Goal: Navigation & Orientation: Find specific page/section

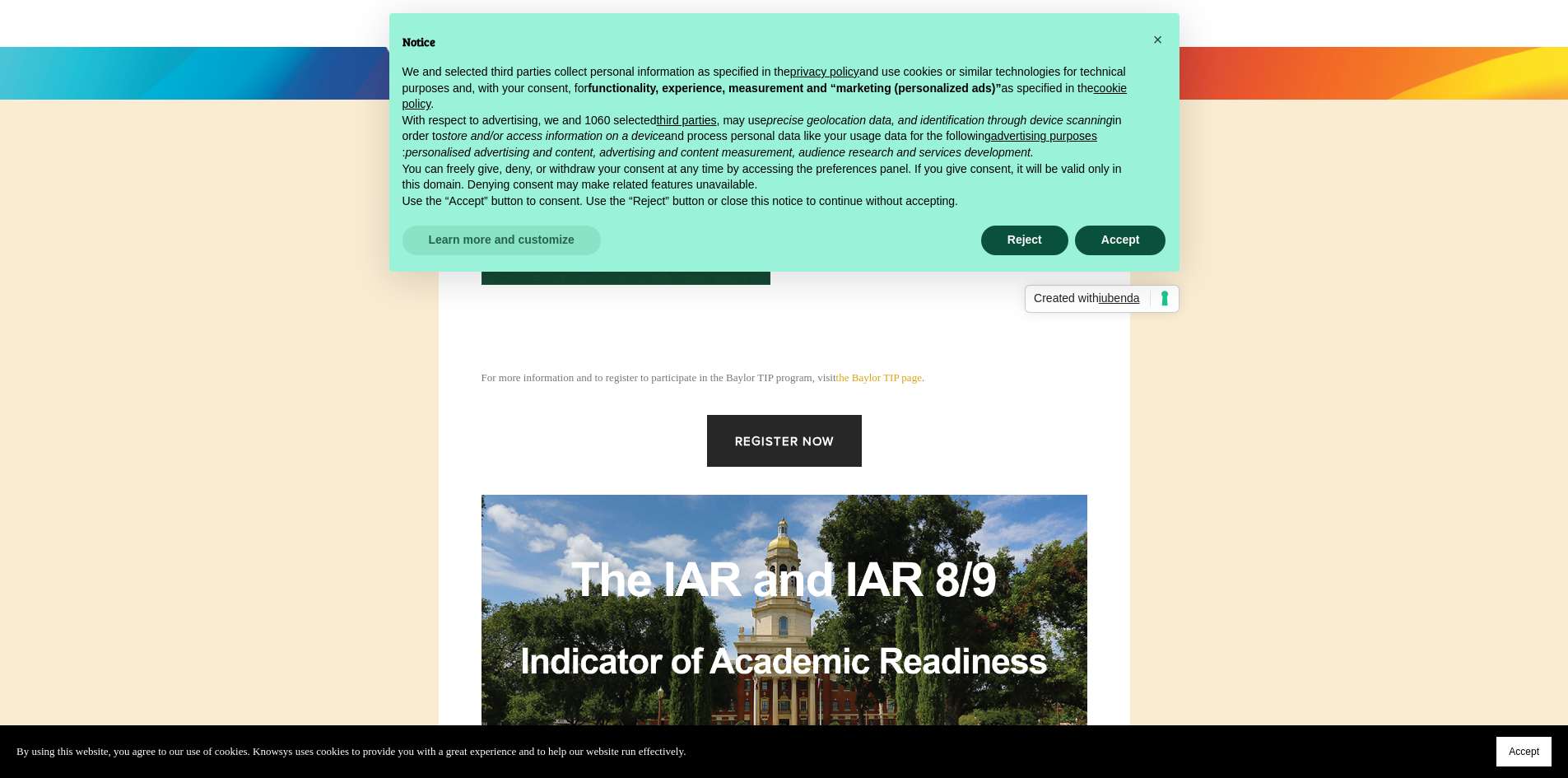
scroll to position [330, 0]
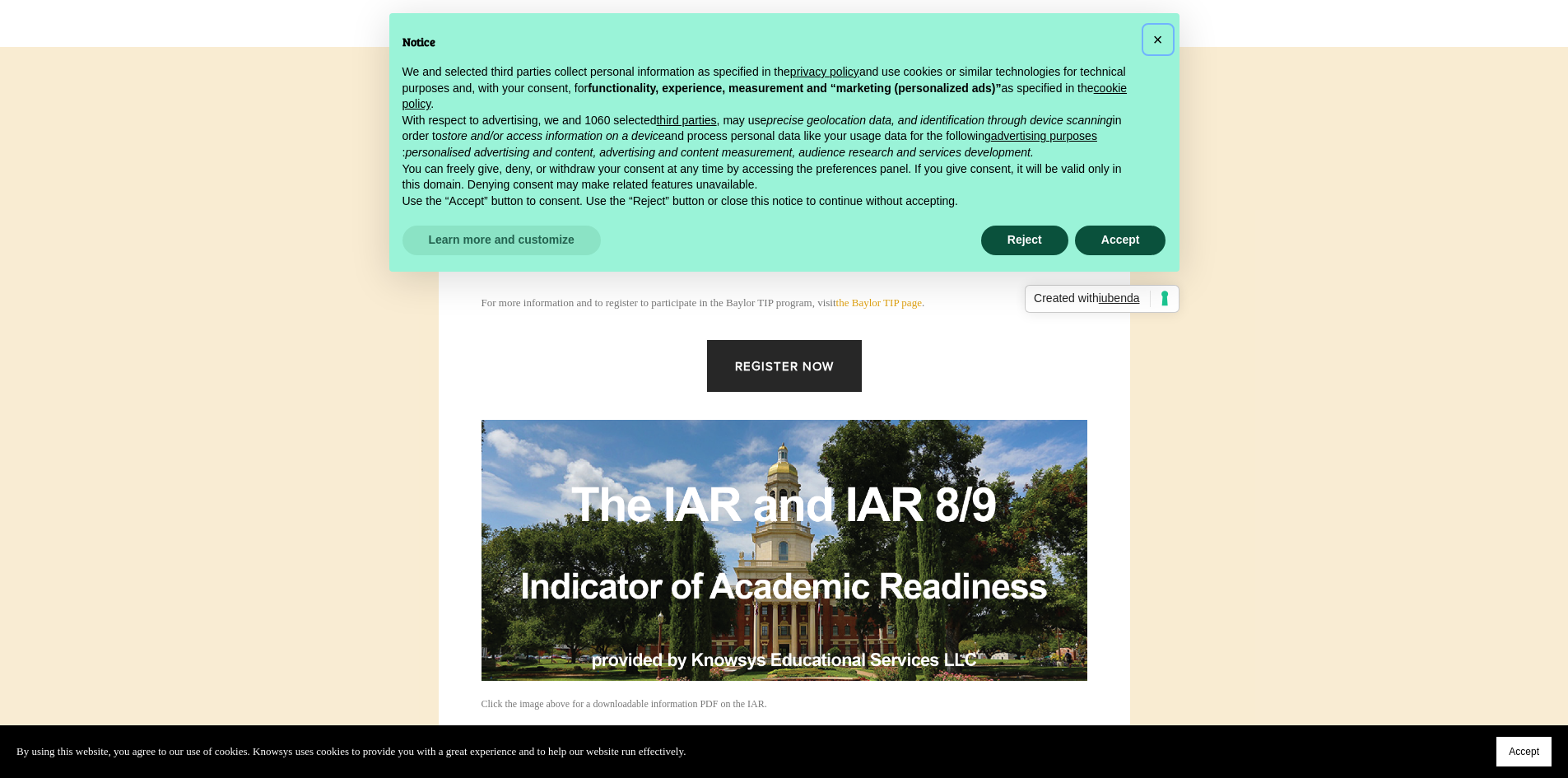
click at [1162, 37] on span "×" at bounding box center [1158, 40] width 10 height 19
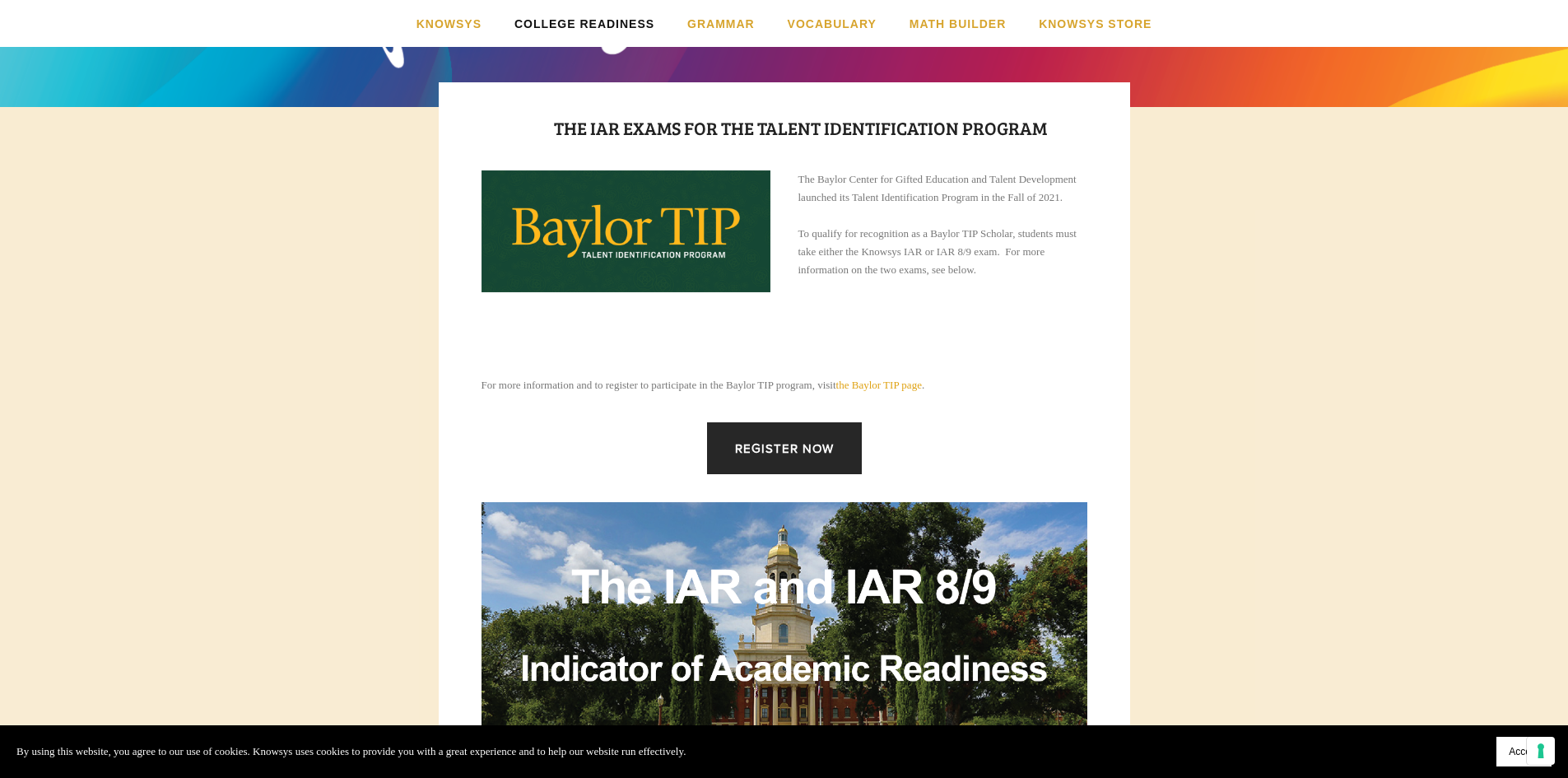
scroll to position [0, 0]
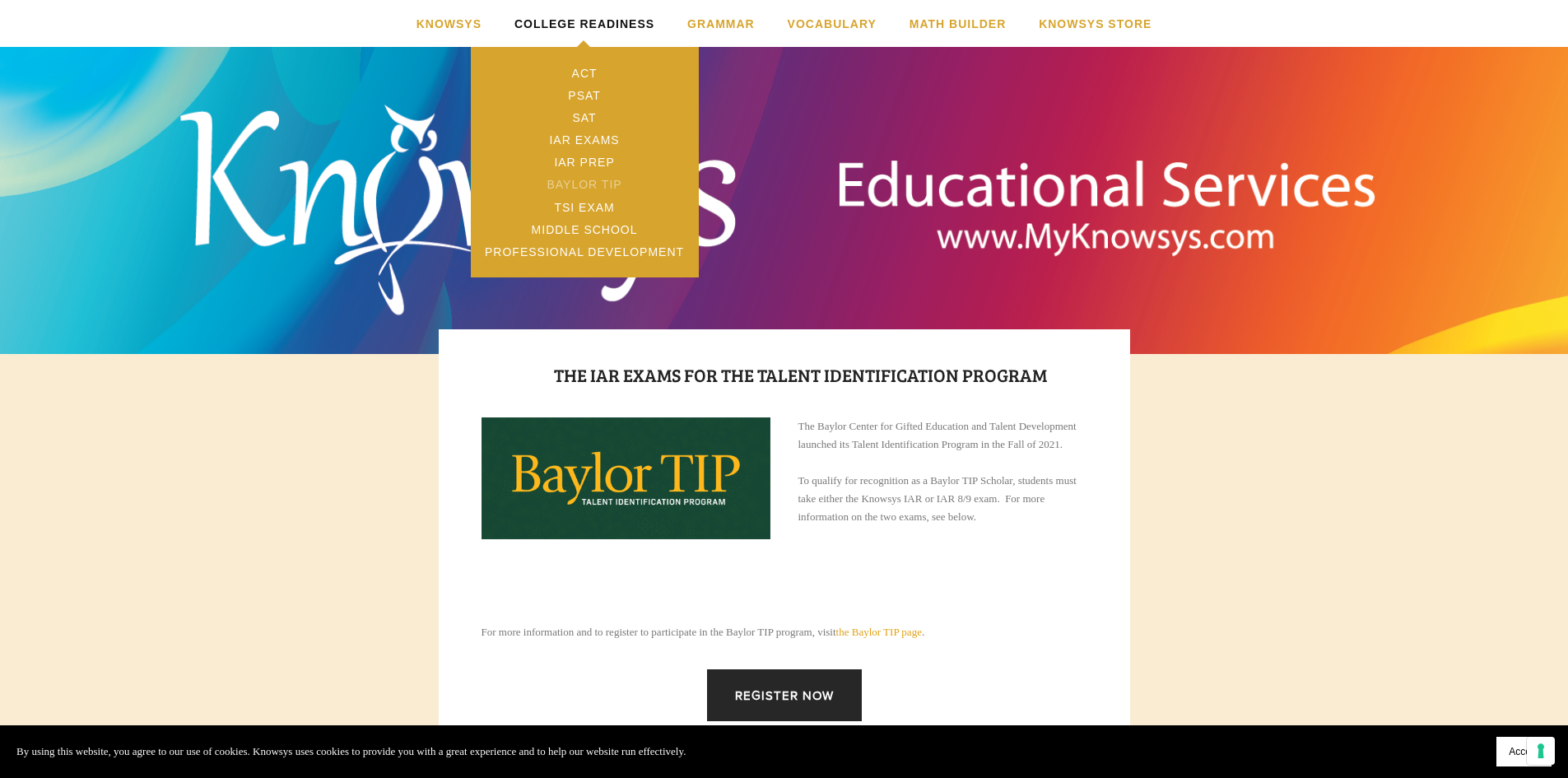
click at [587, 186] on link "Baylor TIP" at bounding box center [585, 185] width 228 height 22
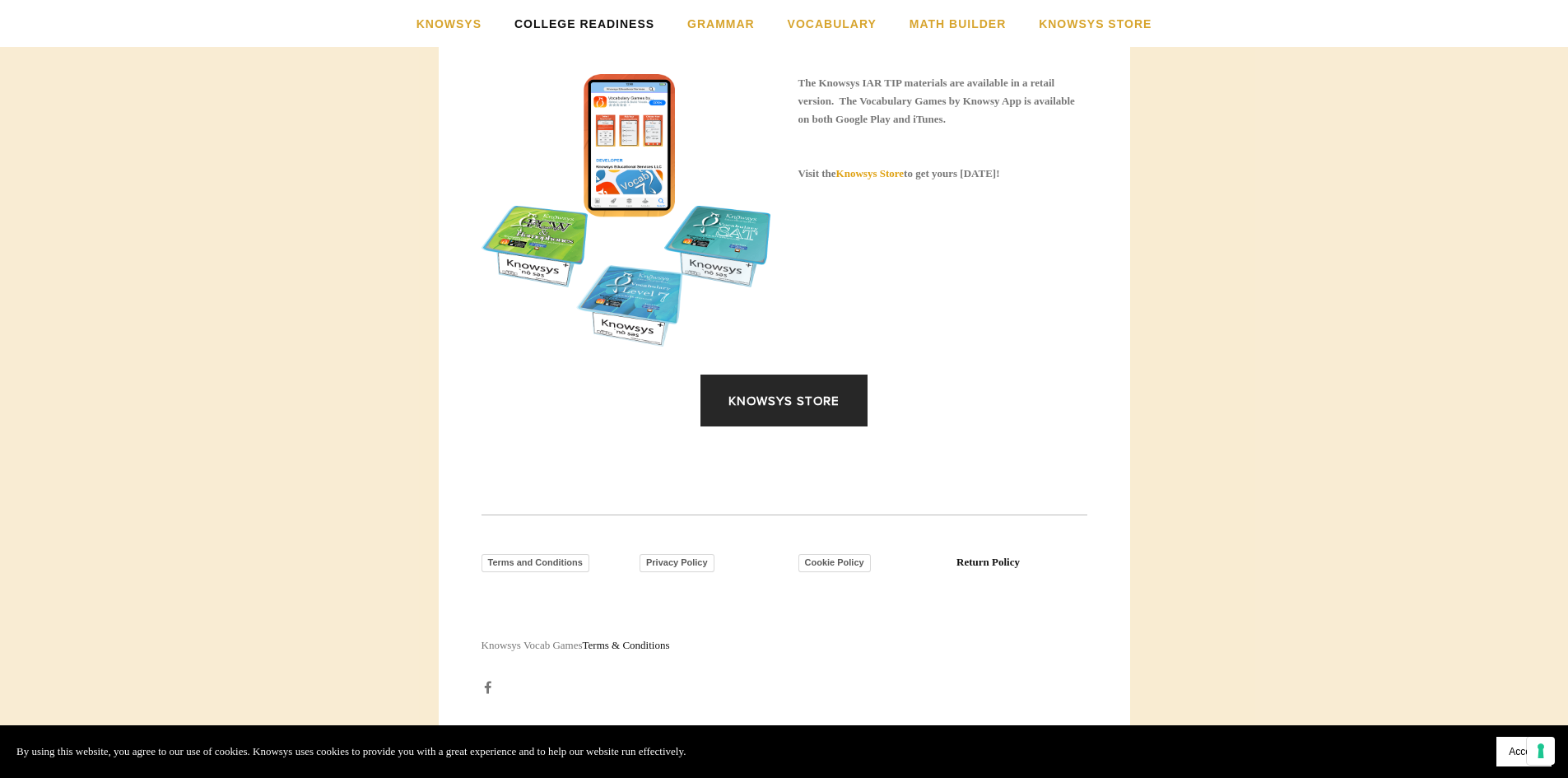
scroll to position [2224, 0]
click at [826, 408] on link "Knowsys Store" at bounding box center [784, 401] width 168 height 52
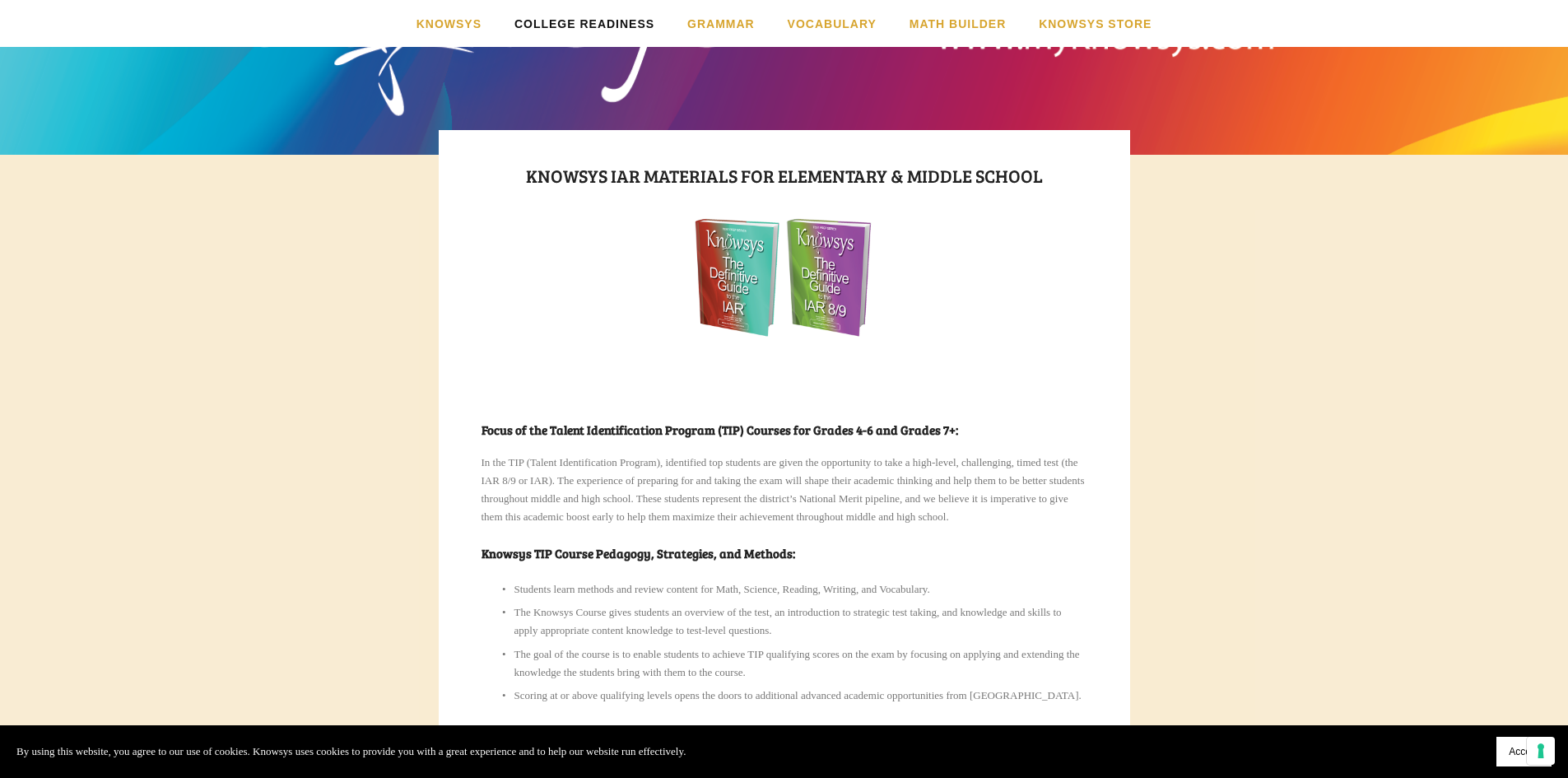
scroll to position [0, 0]
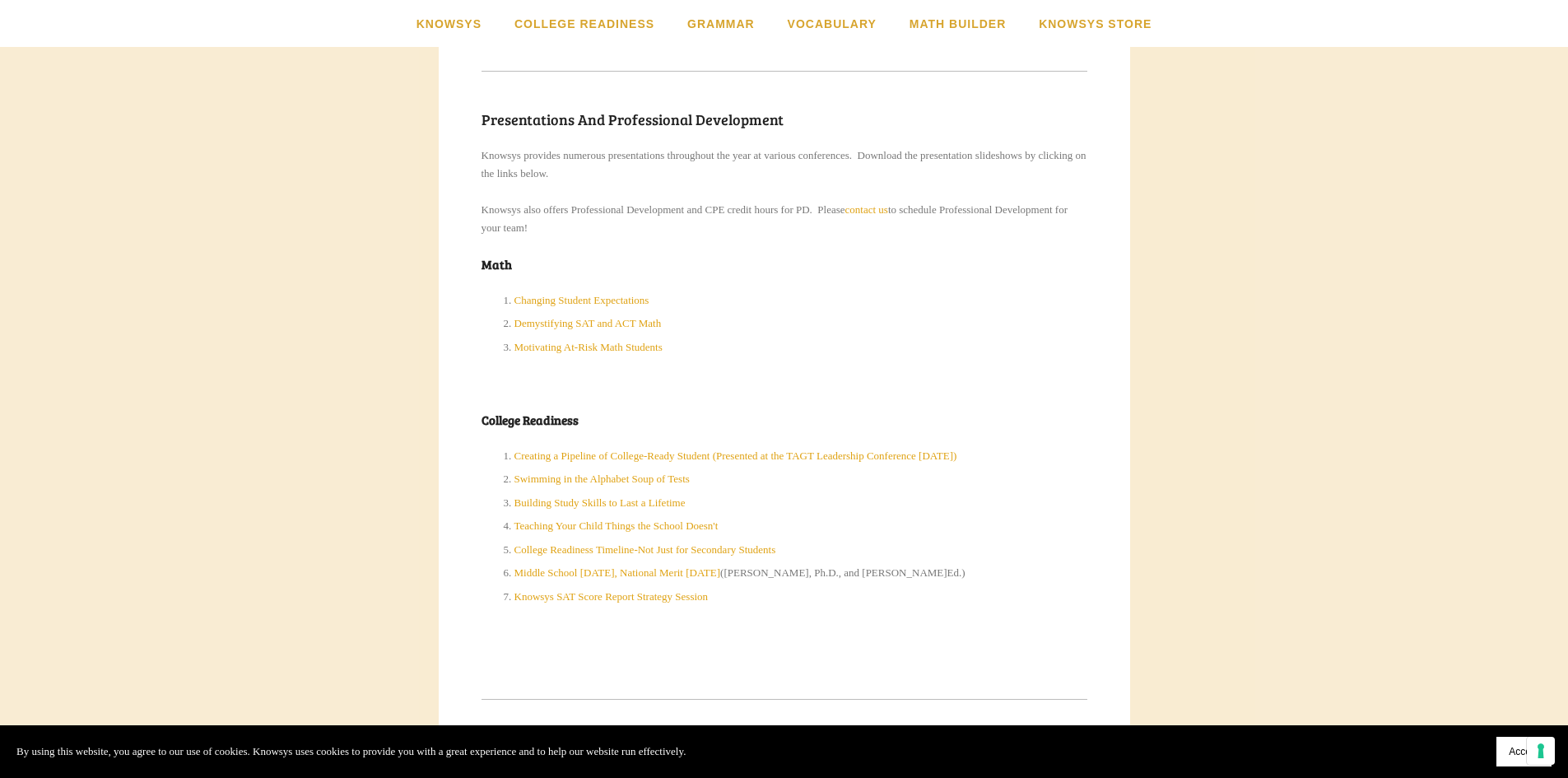
scroll to position [1767, 0]
